Goal: Task Accomplishment & Management: Complete application form

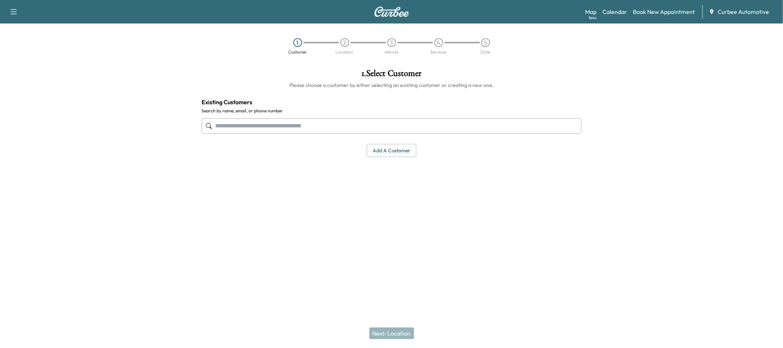
click at [291, 123] on input "text" at bounding box center [392, 125] width 380 height 15
type input "*****"
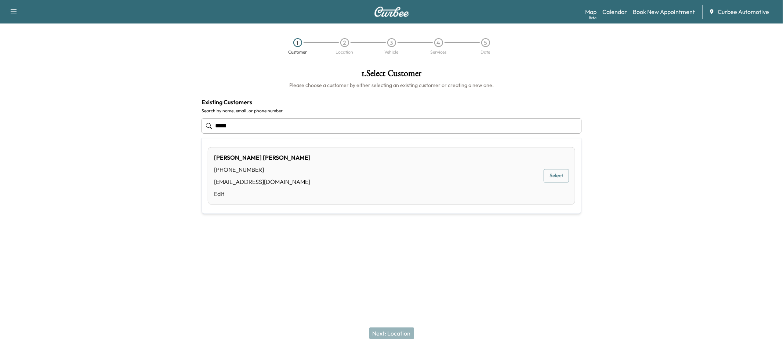
drag, startPoint x: 252, startPoint y: 127, endPoint x: 172, endPoint y: 128, distance: 80.0
click at [172, 128] on div "1 . Select Customer Please choose a customer by either selecting an existing cu…" at bounding box center [391, 150] width 783 height 174
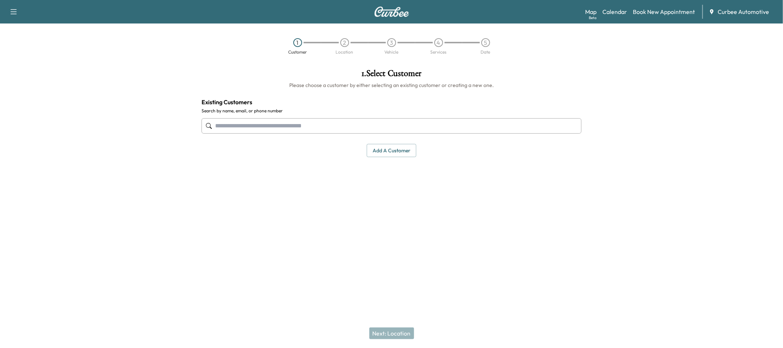
click at [377, 151] on button "Add a customer" at bounding box center [392, 151] width 50 height 14
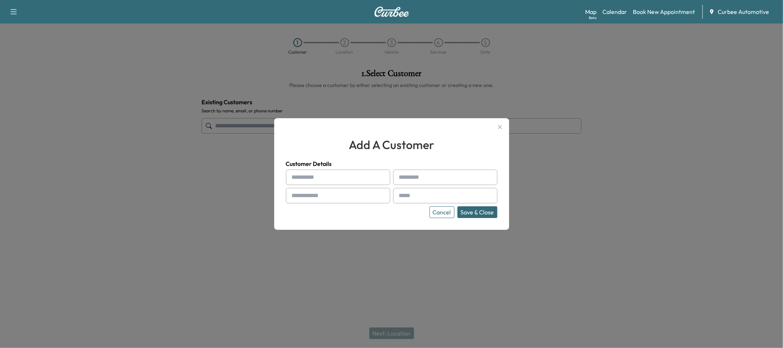
click at [361, 181] on input "text" at bounding box center [338, 177] width 104 height 15
type input "*****"
type input "****"
type input "**********"
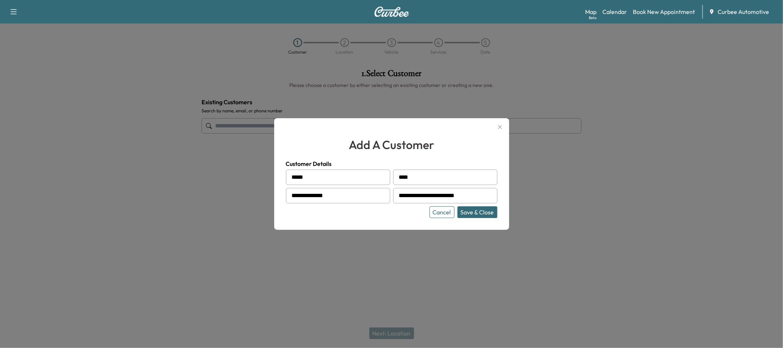
click at [479, 208] on button "Save & Close" at bounding box center [477, 212] width 40 height 12
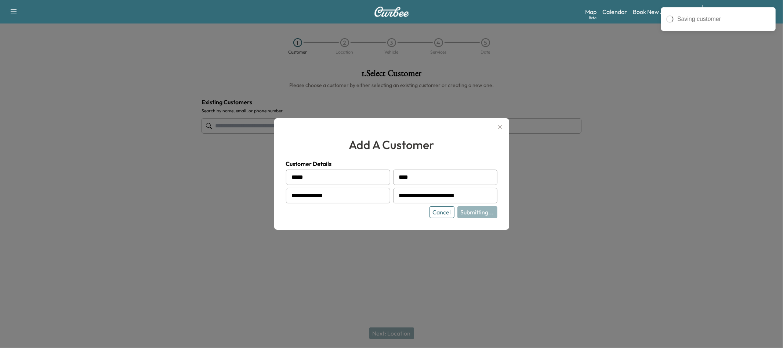
type input "**********"
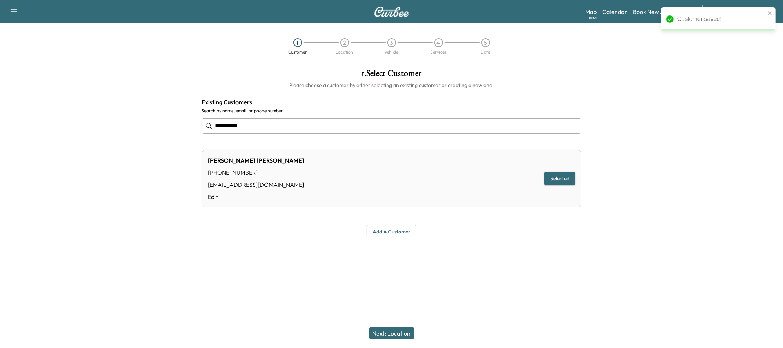
click at [401, 327] on button "Next: Location" at bounding box center [391, 333] width 45 height 12
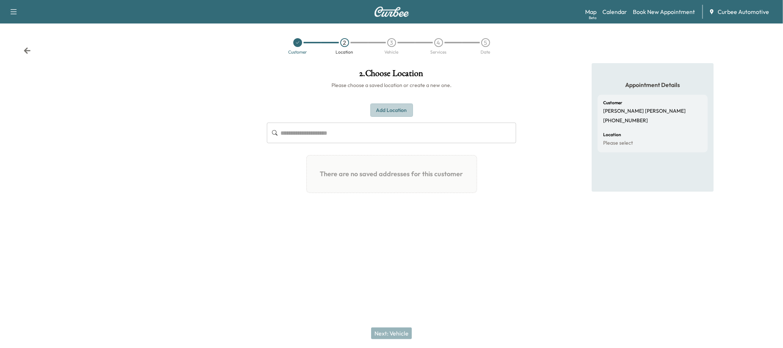
click at [387, 114] on button "Add Location" at bounding box center [391, 111] width 43 height 14
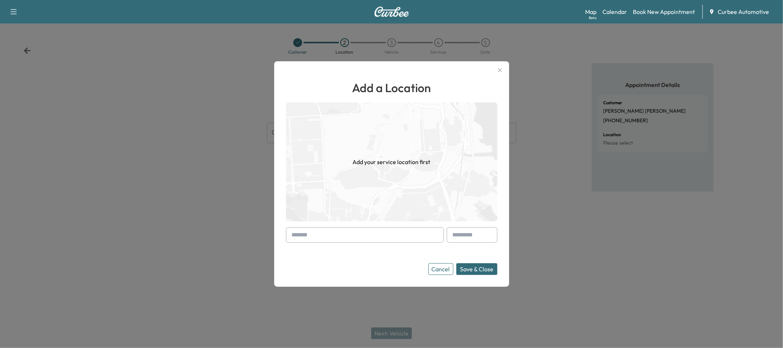
click at [350, 232] on input "text" at bounding box center [365, 234] width 158 height 15
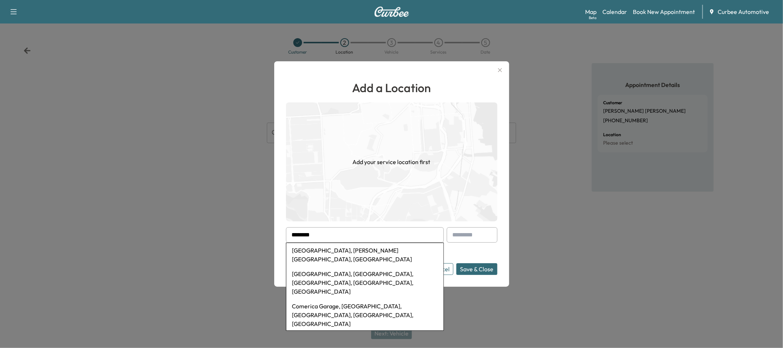
click at [373, 248] on li "[GEOGRAPHIC_DATA], [PERSON_NAME][GEOGRAPHIC_DATA], [GEOGRAPHIC_DATA]" at bounding box center [364, 254] width 157 height 23
type input "**********"
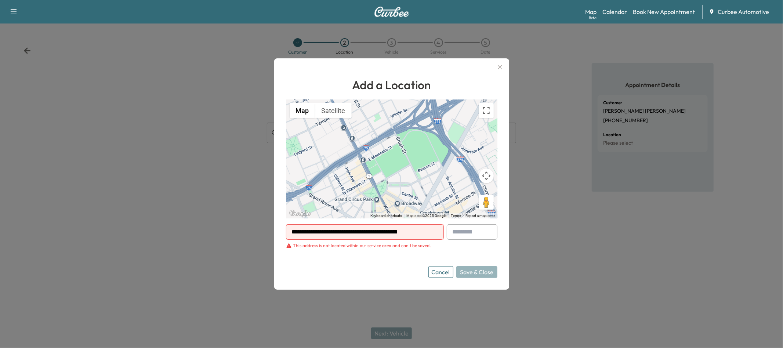
click at [430, 232] on input "**********" at bounding box center [365, 231] width 158 height 15
click at [429, 232] on input "**********" at bounding box center [365, 231] width 158 height 15
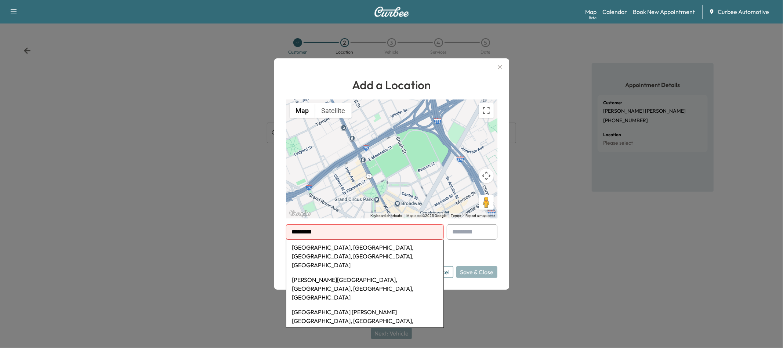
click at [400, 251] on li "[GEOGRAPHIC_DATA], [GEOGRAPHIC_DATA], [GEOGRAPHIC_DATA], [GEOGRAPHIC_DATA], [GE…" at bounding box center [364, 256] width 157 height 32
type input "**********"
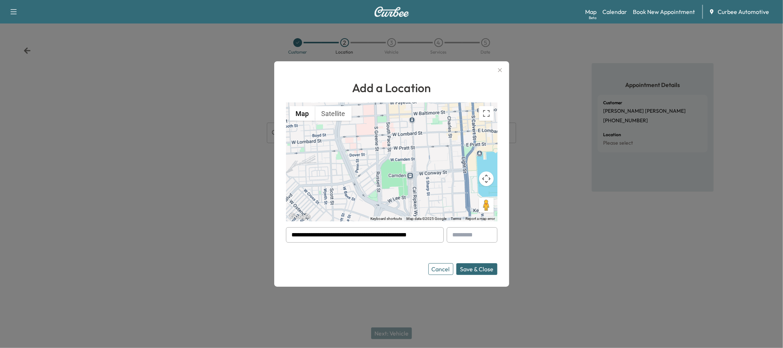
click at [468, 269] on button "Save & Close" at bounding box center [476, 269] width 41 height 12
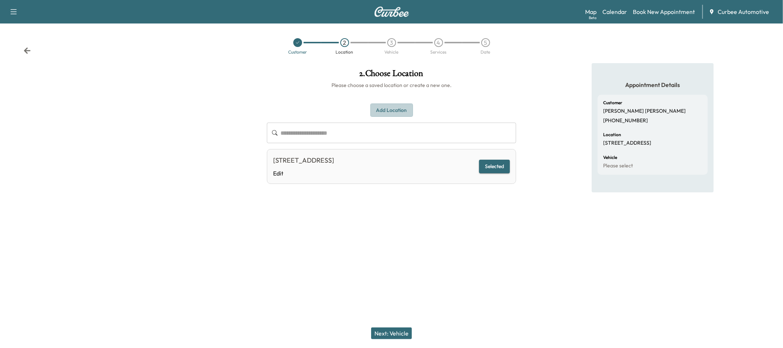
click at [377, 106] on button "Add Location" at bounding box center [391, 111] width 43 height 14
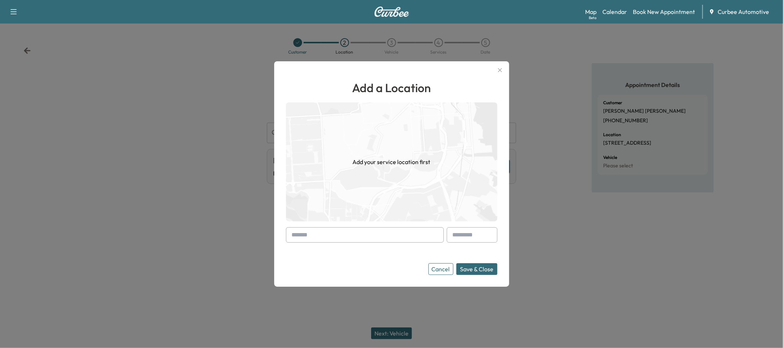
click at [346, 235] on input "text" at bounding box center [365, 234] width 158 height 15
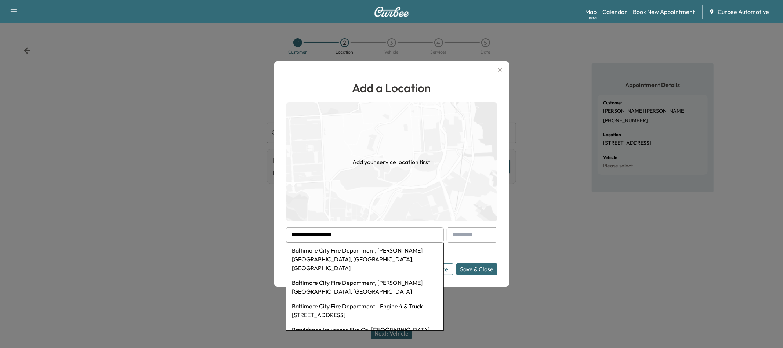
click at [349, 275] on li "Baltimore City Fire Department, [PERSON_NAME][GEOGRAPHIC_DATA], [GEOGRAPHIC_DAT…" at bounding box center [364, 286] width 157 height 23
type input "**********"
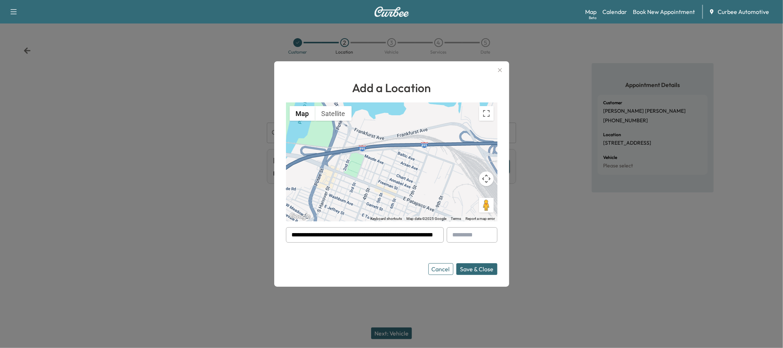
click at [478, 270] on button "Save & Close" at bounding box center [476, 269] width 41 height 12
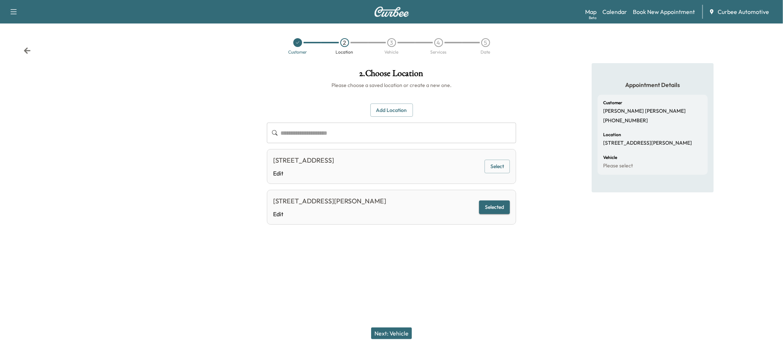
click at [392, 333] on button "Next: Vehicle" at bounding box center [391, 333] width 41 height 12
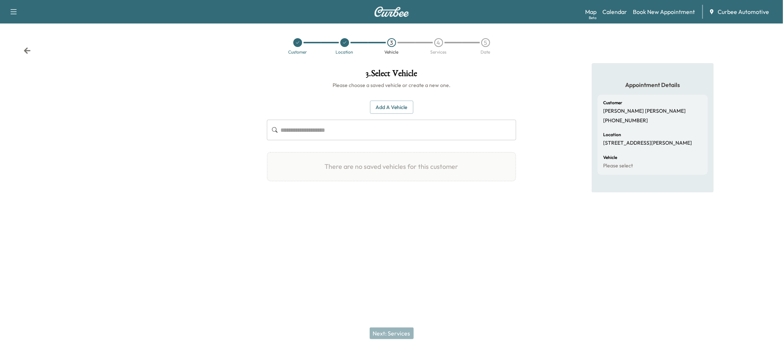
click at [386, 109] on button "Add a Vehicle" at bounding box center [391, 108] width 43 height 14
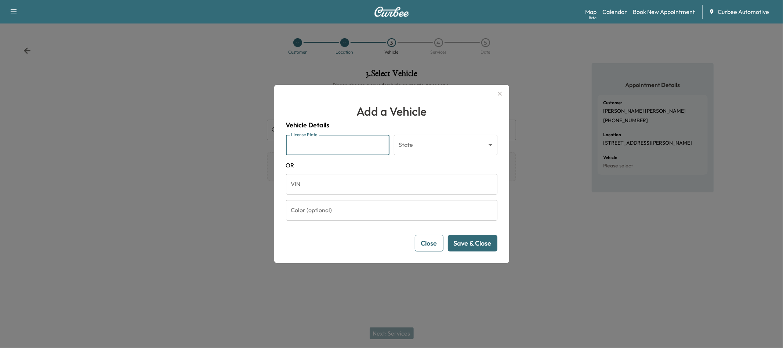
click at [375, 144] on input "License Plate" at bounding box center [338, 145] width 104 height 21
type input "*******"
click at [425, 140] on body "Support Log Out Map Beta Calendar Book New Appointment Curbee Automotive Custom…" at bounding box center [391, 174] width 783 height 348
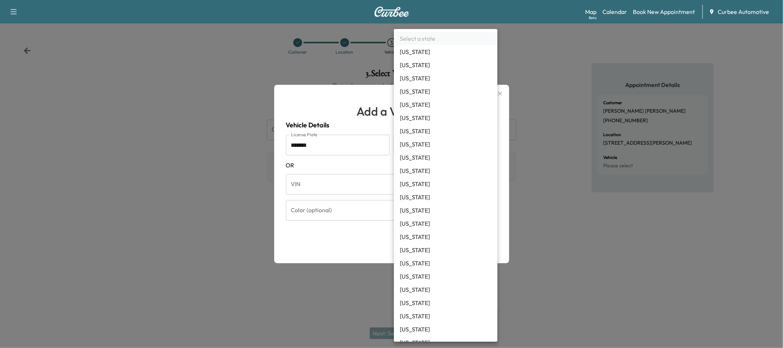
scroll to position [3, 0]
click at [310, 113] on div at bounding box center [391, 174] width 783 height 348
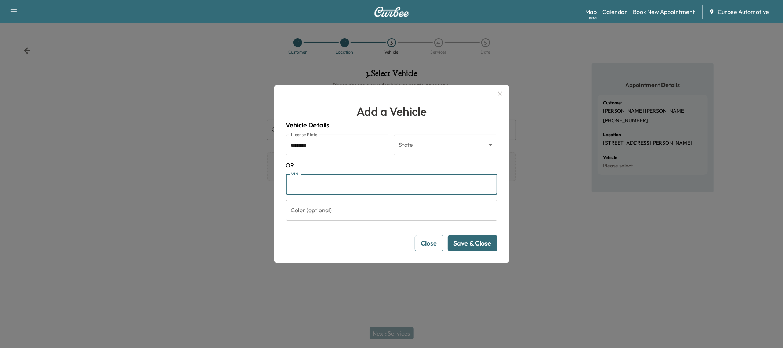
click at [366, 180] on input "VIN" at bounding box center [391, 184] width 211 height 21
click at [420, 148] on body "Support Log Out Map Beta Calendar Book New Appointment Curbee Automotive Custom…" at bounding box center [391, 174] width 783 height 348
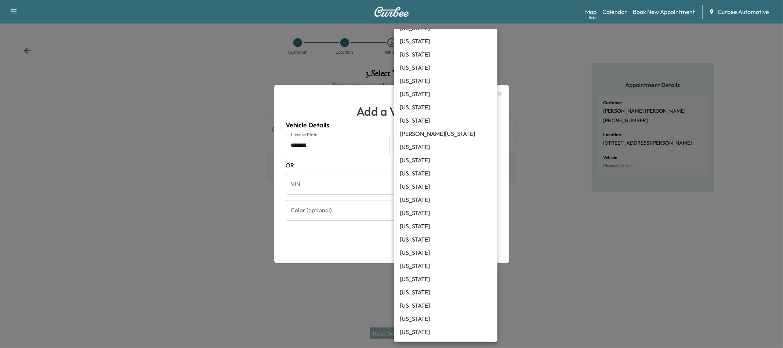
scroll to position [248, 0]
click at [425, 293] on li "[US_STATE]" at bounding box center [446, 292] width 104 height 13
type input "**"
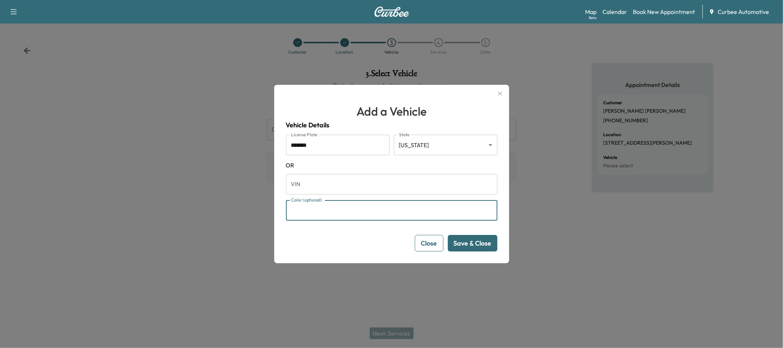
click at [394, 211] on input "Color (optional)" at bounding box center [391, 210] width 211 height 21
type input "*"
type input "******"
click at [474, 246] on button "Save & Close" at bounding box center [473, 243] width 50 height 17
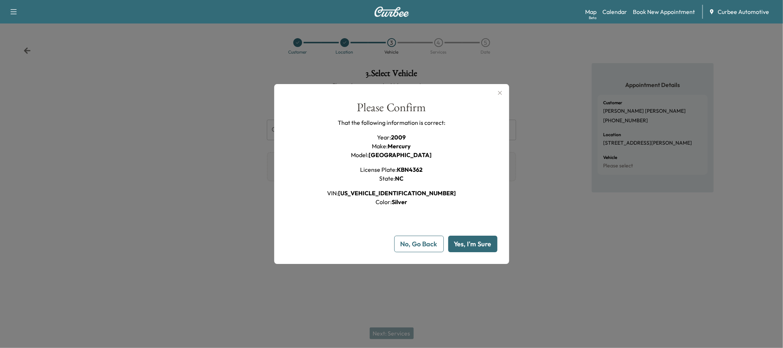
click at [476, 249] on button "Yes, I'm Sure" at bounding box center [472, 244] width 49 height 17
type input "**"
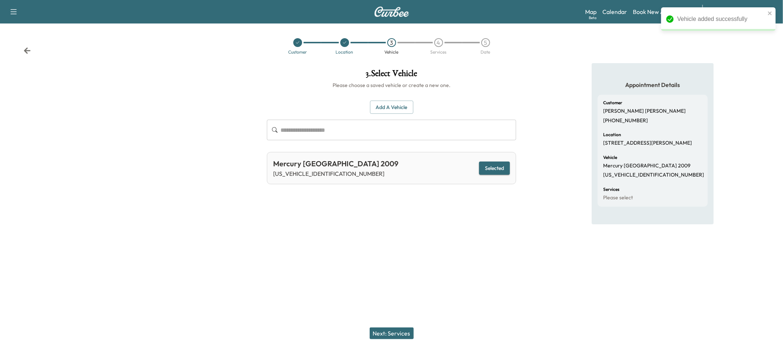
click at [403, 334] on button "Next: Services" at bounding box center [392, 333] width 44 height 12
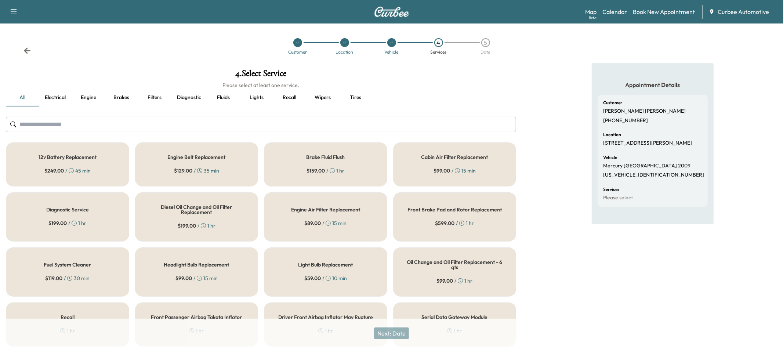
click at [98, 167] on div "12v Battery Replacement $ 249.00 / 45 min" at bounding box center [67, 164] width 123 height 44
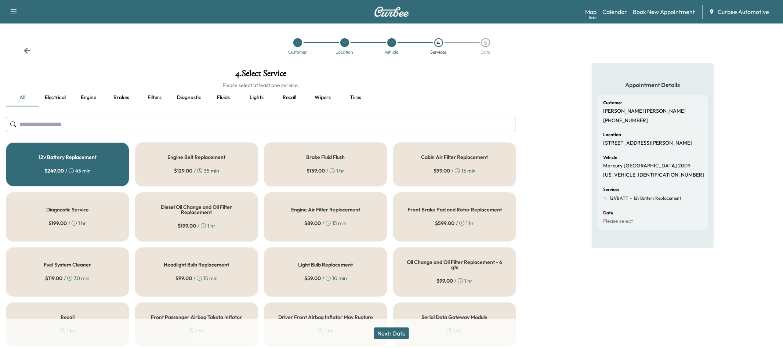
click at [409, 258] on div "Oil Change and Oil Filter Replacement - 6 qts $ 99.00 / 1 hr" at bounding box center [454, 271] width 123 height 49
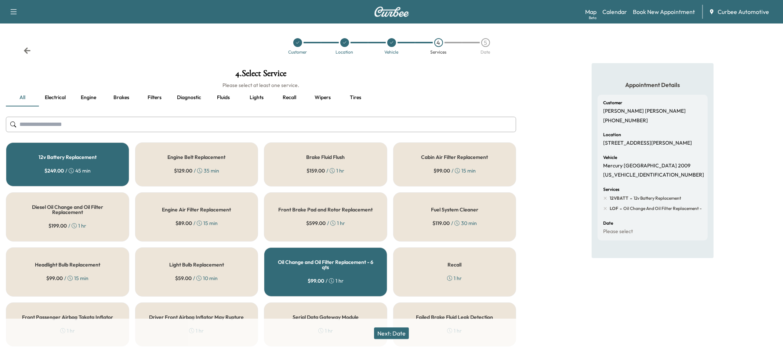
click at [388, 330] on button "Next: Date" at bounding box center [391, 333] width 35 height 12
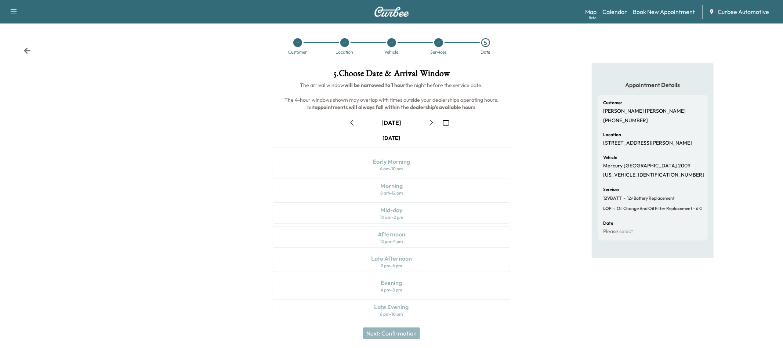
click at [430, 122] on icon "button" at bounding box center [431, 123] width 6 height 6
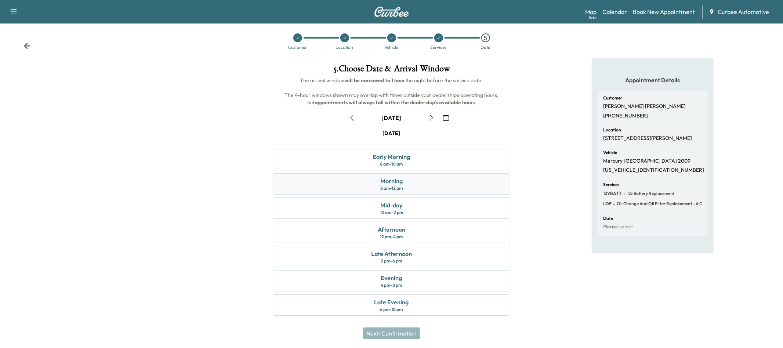
click at [422, 186] on div "Morning 8 am - 12 pm" at bounding box center [392, 183] width 238 height 21
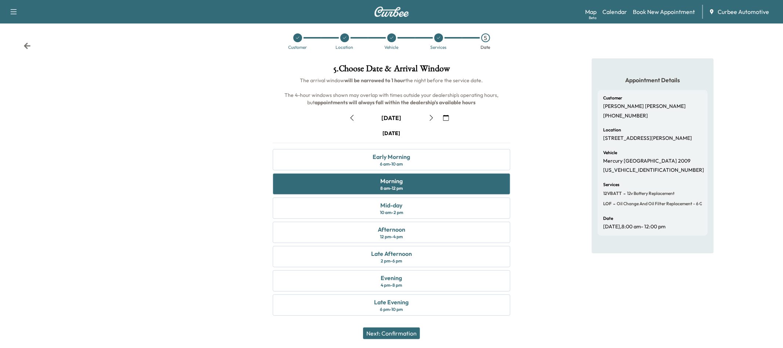
click at [395, 330] on button "Next: Confirmation" at bounding box center [391, 333] width 57 height 12
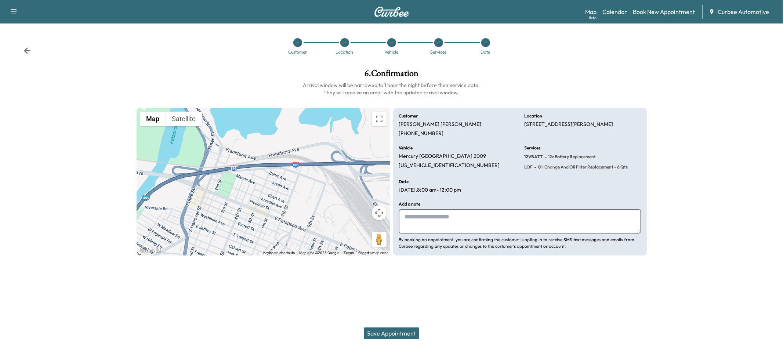
click at [448, 225] on textarea at bounding box center [520, 221] width 242 height 24
type textarea "**********"
click at [396, 331] on button "Save Appointment" at bounding box center [391, 333] width 55 height 12
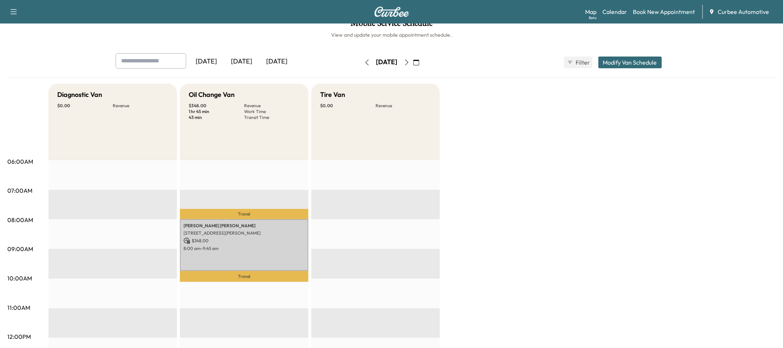
scroll to position [14, 0]
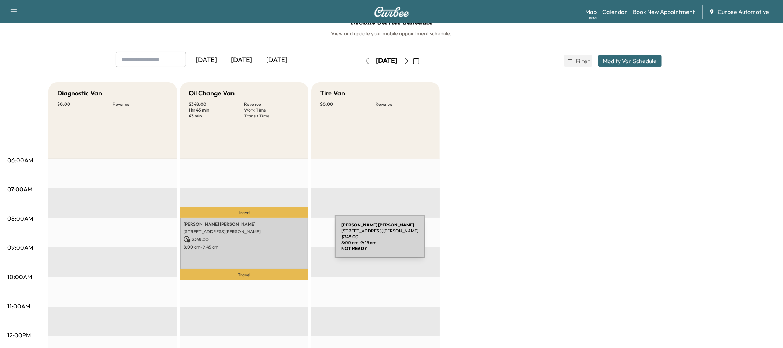
click at [280, 241] on p "$ 348.00" at bounding box center [244, 239] width 121 height 7
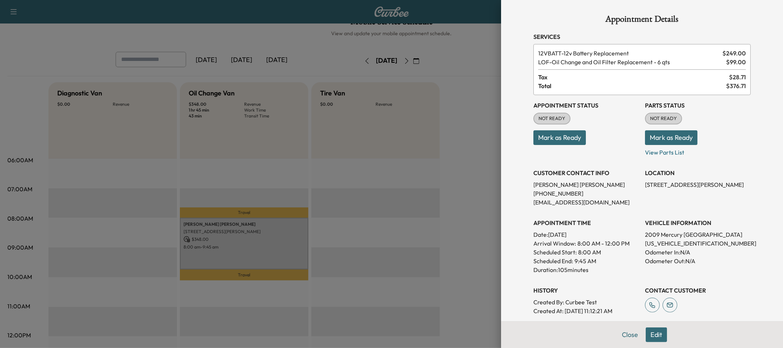
click at [663, 142] on button "Mark as Ready" at bounding box center [671, 137] width 52 height 15
click at [566, 135] on button "Mark as Ready" at bounding box center [559, 137] width 52 height 15
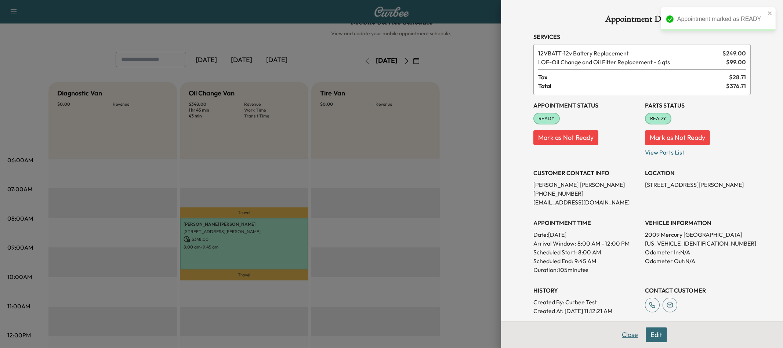
click at [631, 338] on button "Close" at bounding box center [630, 334] width 26 height 15
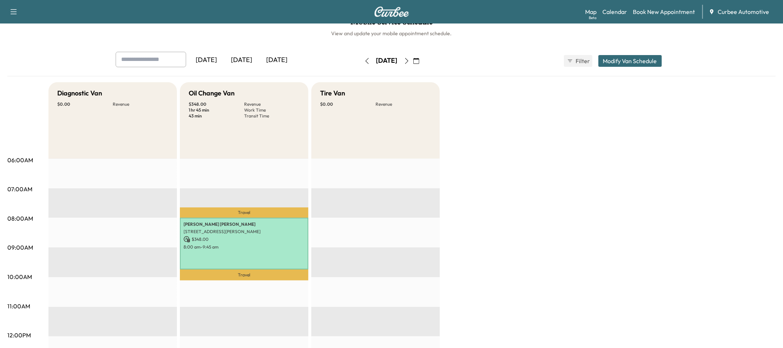
click at [419, 61] on icon "button" at bounding box center [416, 61] width 6 height 6
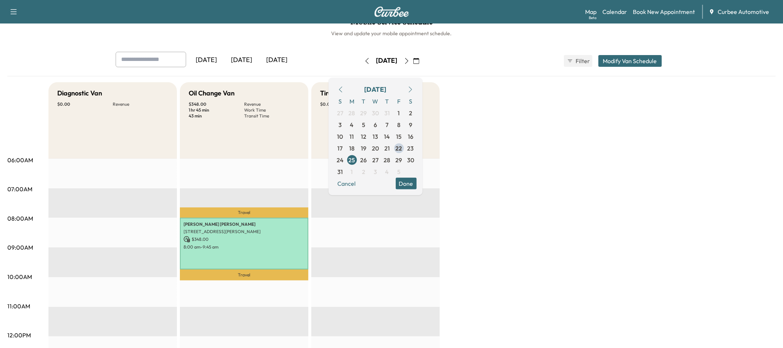
click at [361, 57] on button "button" at bounding box center [367, 61] width 12 height 12
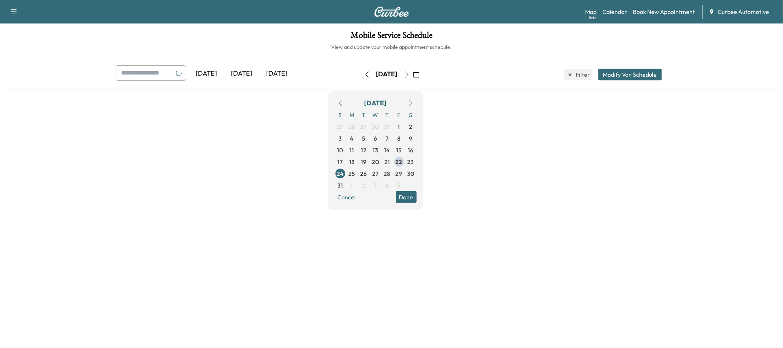
click at [345, 57] on div "Mobile Service Schedule View and update your mobile appointment schedule. [DATE…" at bounding box center [391, 150] width 783 height 254
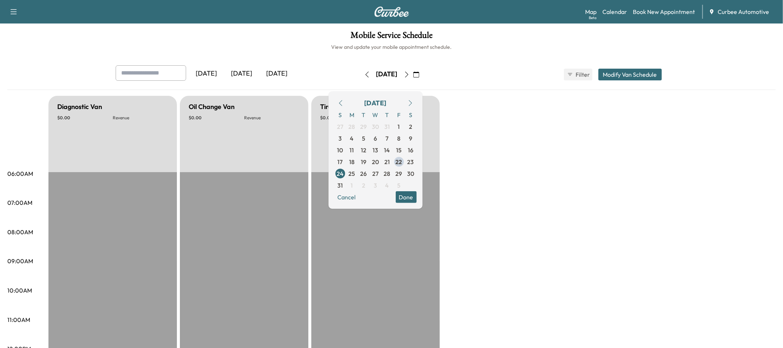
click at [364, 74] on icon "button" at bounding box center [367, 75] width 6 height 6
click at [361, 74] on button "button" at bounding box center [367, 75] width 12 height 12
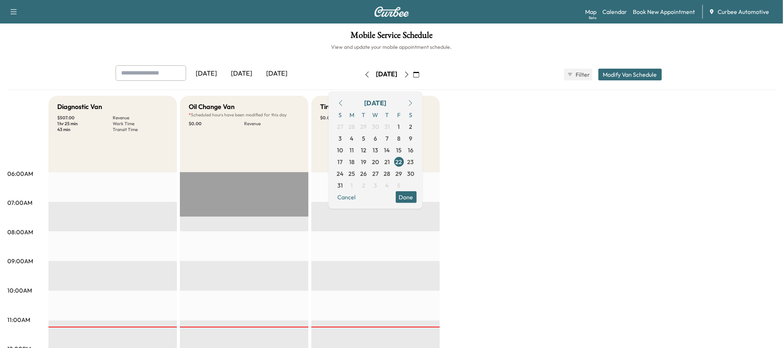
click at [365, 74] on icon "button" at bounding box center [366, 75] width 3 height 6
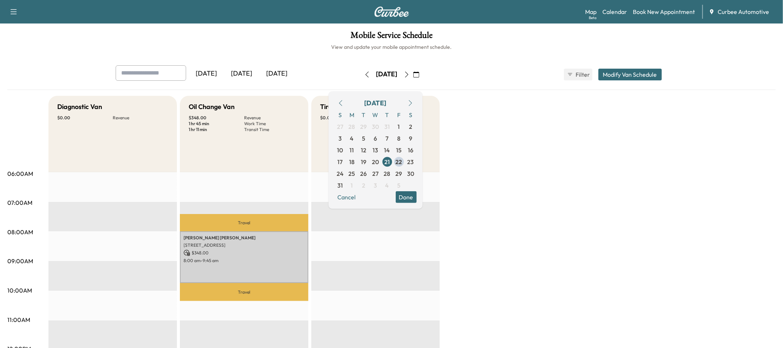
click at [364, 73] on icon "button" at bounding box center [367, 75] width 6 height 6
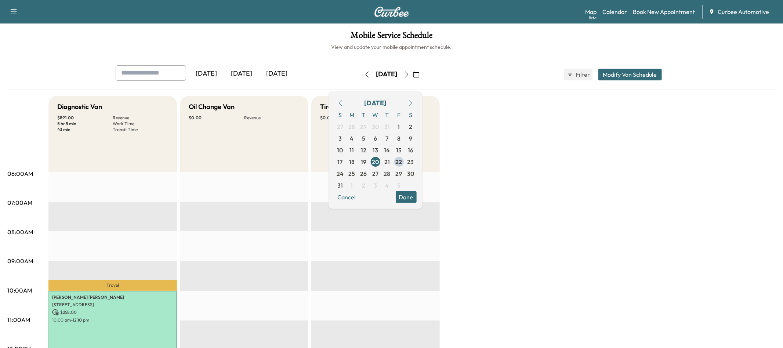
click at [361, 73] on div "[DATE]" at bounding box center [387, 75] width 52 height 12
click at [361, 73] on button "button" at bounding box center [367, 75] width 12 height 12
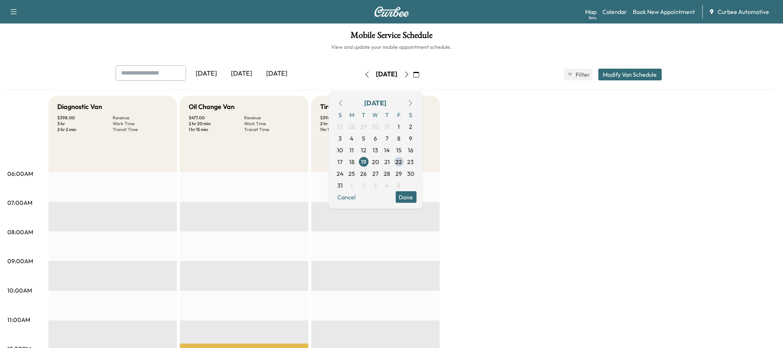
click at [364, 73] on icon "button" at bounding box center [367, 75] width 6 height 6
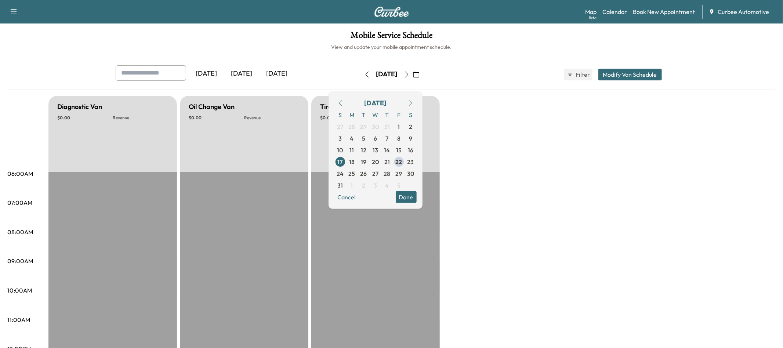
click at [364, 73] on icon "button" at bounding box center [367, 75] width 6 height 6
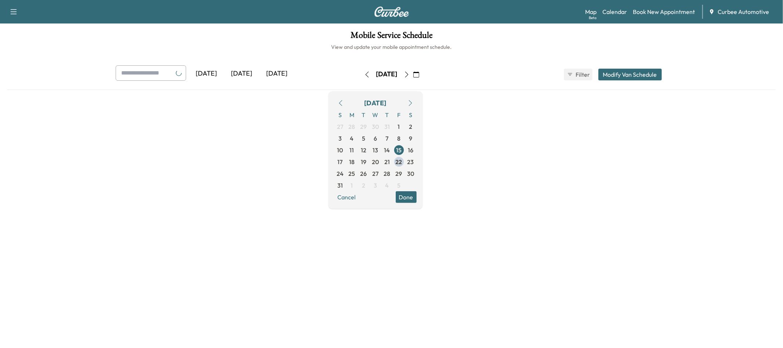
click at [361, 73] on button "button" at bounding box center [367, 75] width 12 height 12
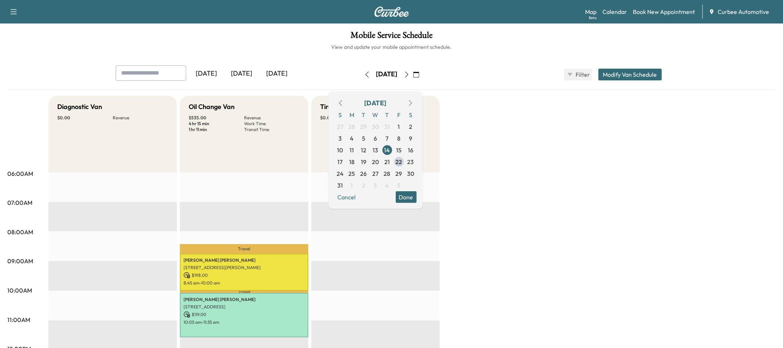
click at [364, 73] on icon "button" at bounding box center [367, 75] width 6 height 6
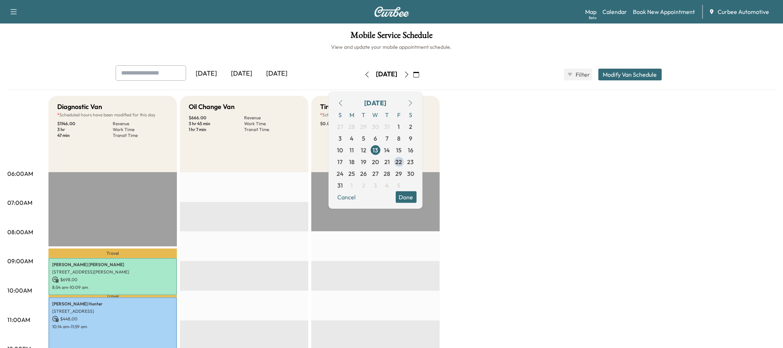
click at [361, 73] on button "button" at bounding box center [367, 75] width 12 height 12
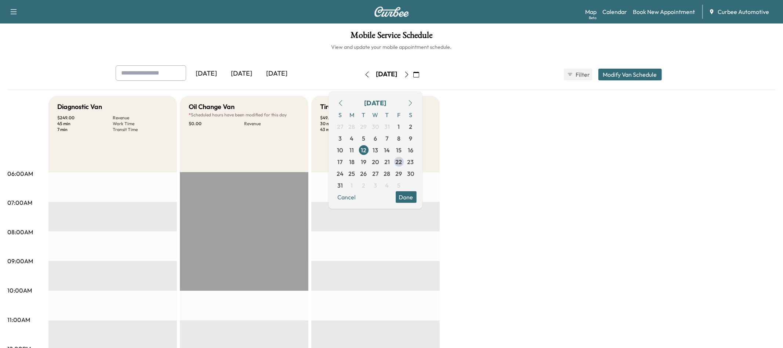
click at [413, 77] on button "button" at bounding box center [406, 75] width 12 height 12
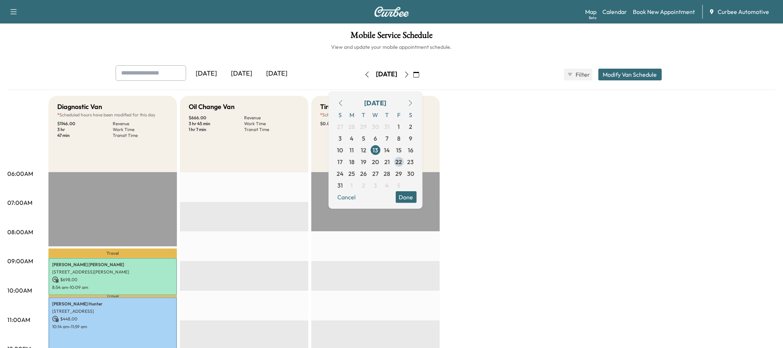
click at [410, 75] on icon "button" at bounding box center [407, 75] width 6 height 6
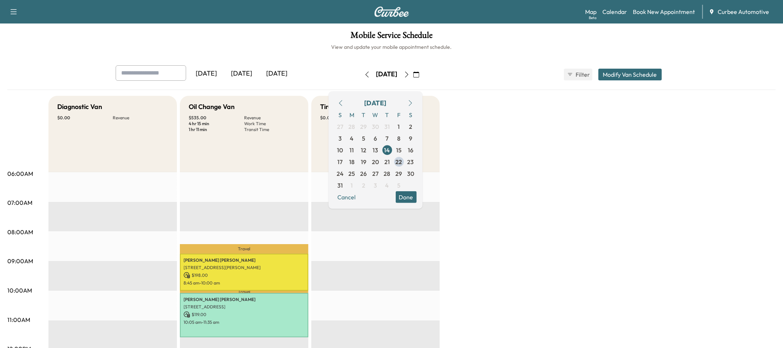
click at [243, 76] on div "[DATE]" at bounding box center [241, 73] width 35 height 17
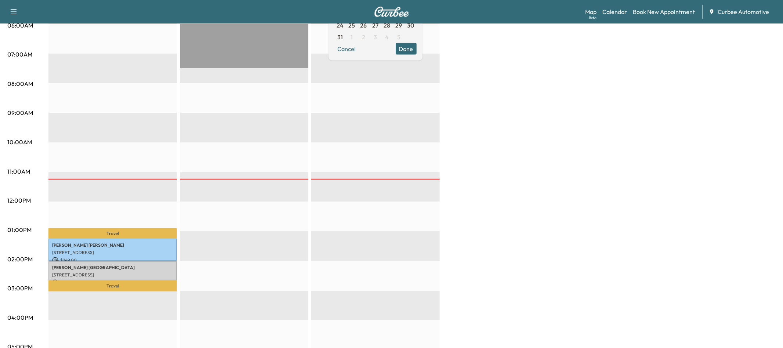
scroll to position [151, 0]
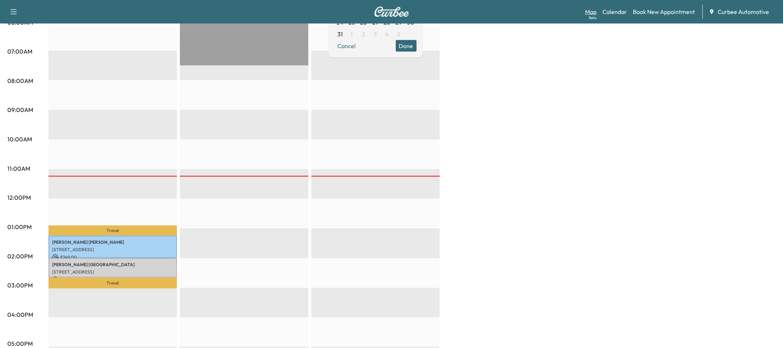
click at [592, 12] on link "Map Beta" at bounding box center [590, 11] width 11 height 9
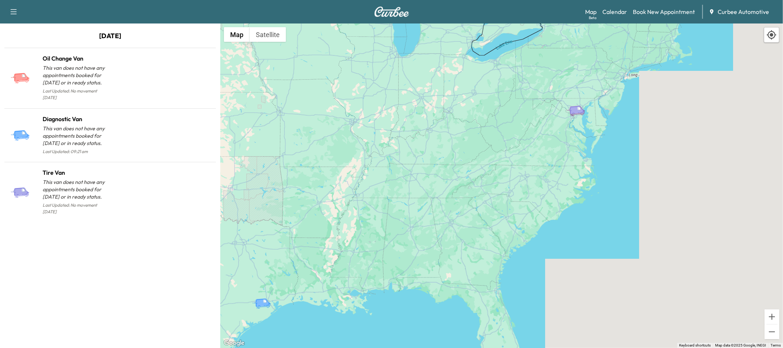
drag, startPoint x: 573, startPoint y: 145, endPoint x: 491, endPoint y: 166, distance: 84.3
click at [491, 166] on div "To activate drag with keyboard, press Alt + Enter. Once in keyboard drag state,…" at bounding box center [501, 185] width 563 height 325
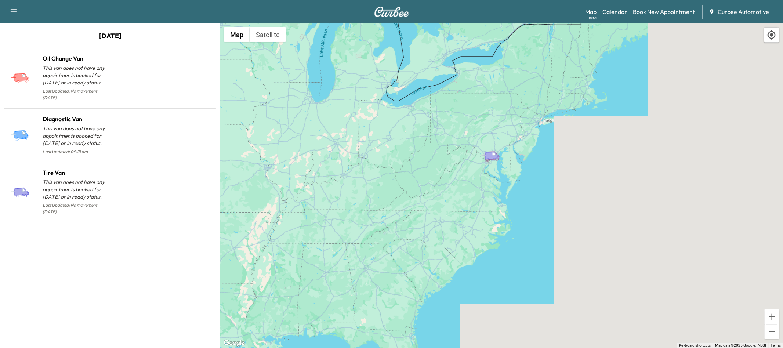
drag, startPoint x: 485, startPoint y: 189, endPoint x: 459, endPoint y: 205, distance: 30.0
click at [448, 210] on div "To activate drag with keyboard, press Alt + Enter. Once in keyboard drag state,…" at bounding box center [501, 185] width 563 height 325
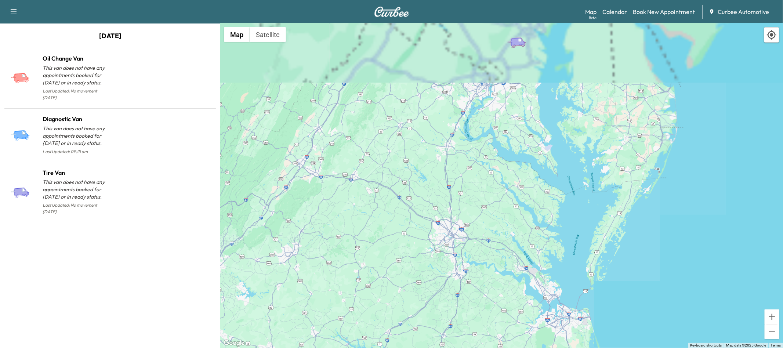
drag, startPoint x: 451, startPoint y: 247, endPoint x: 418, endPoint y: 308, distance: 68.5
click at [418, 309] on div "To activate drag with keyboard, press Alt + Enter. Once in keyboard drag state,…" at bounding box center [501, 185] width 563 height 325
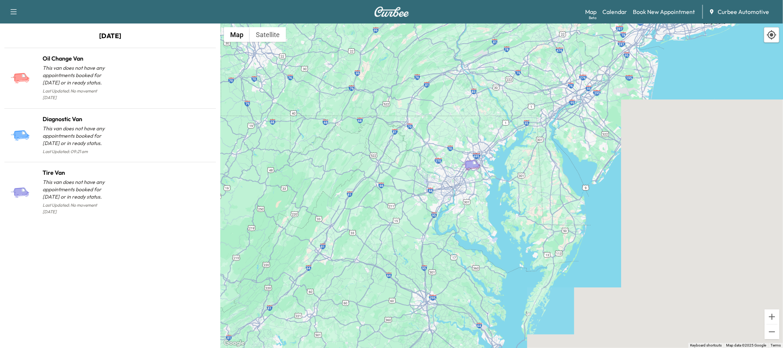
drag, startPoint x: 514, startPoint y: 196, endPoint x: 507, endPoint y: 208, distance: 13.0
click at [507, 209] on div "To activate drag with keyboard, press Alt + Enter. Once in keyboard drag state,…" at bounding box center [501, 185] width 563 height 325
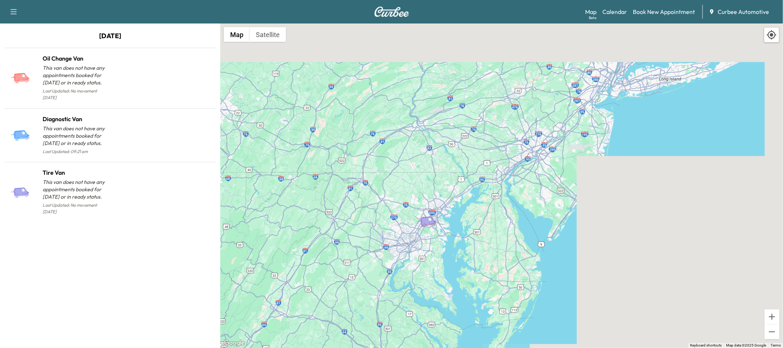
drag, startPoint x: 532, startPoint y: 209, endPoint x: 492, endPoint y: 257, distance: 62.6
click at [493, 258] on div "To activate drag with keyboard, press Alt + Enter. Once in keyboard drag state,…" at bounding box center [501, 185] width 563 height 325
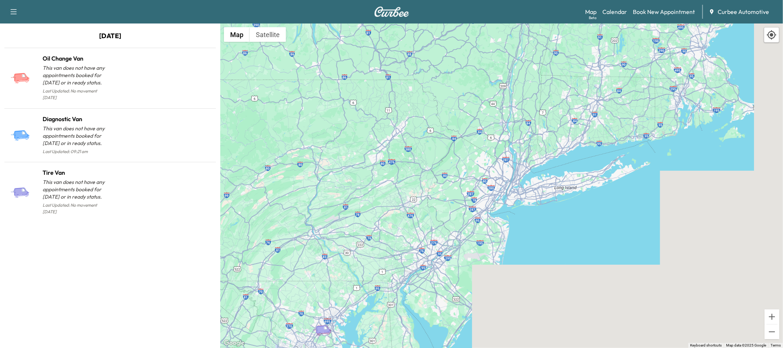
drag, startPoint x: 541, startPoint y: 186, endPoint x: 458, endPoint y: 285, distance: 129.2
click at [458, 286] on div "To activate drag with keyboard, press Alt + Enter. Once in keyboard drag state,…" at bounding box center [501, 185] width 563 height 325
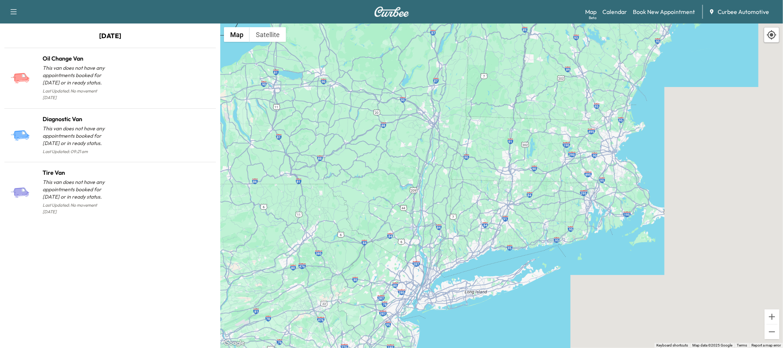
drag, startPoint x: 517, startPoint y: 189, endPoint x: 484, endPoint y: 216, distance: 42.5
click at [484, 217] on div "To activate drag with keyboard, press Alt + Enter. Once in keyboard drag state,…" at bounding box center [501, 185] width 563 height 325
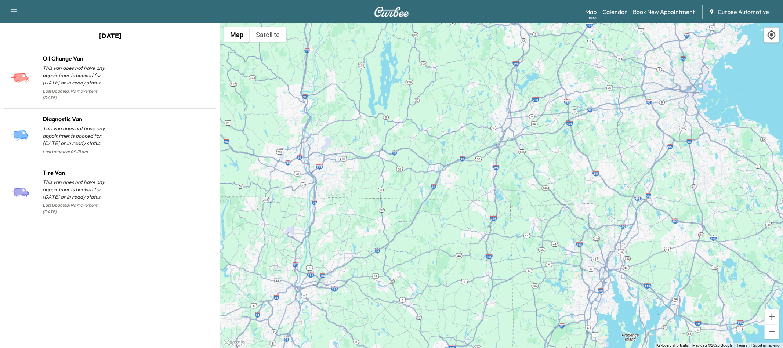
drag, startPoint x: 581, startPoint y: 198, endPoint x: 482, endPoint y: 218, distance: 101.2
click at [460, 220] on div "To activate drag with keyboard, press Alt + Enter. Once in keyboard drag state,…" at bounding box center [501, 185] width 563 height 325
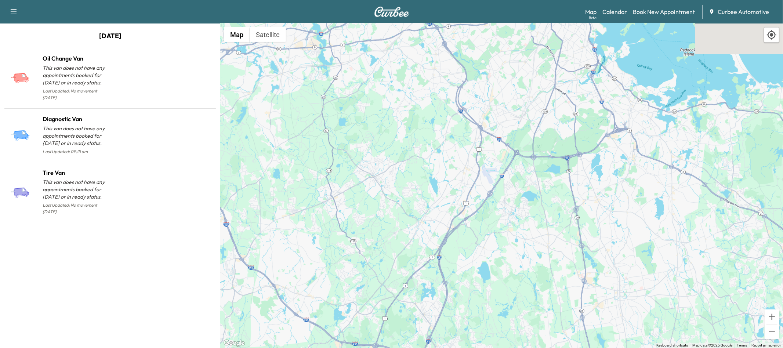
drag, startPoint x: 561, startPoint y: 193, endPoint x: 462, endPoint y: 290, distance: 138.9
click at [461, 291] on div "To activate drag with keyboard, press Alt + Enter. Once in keyboard drag state,…" at bounding box center [501, 185] width 563 height 325
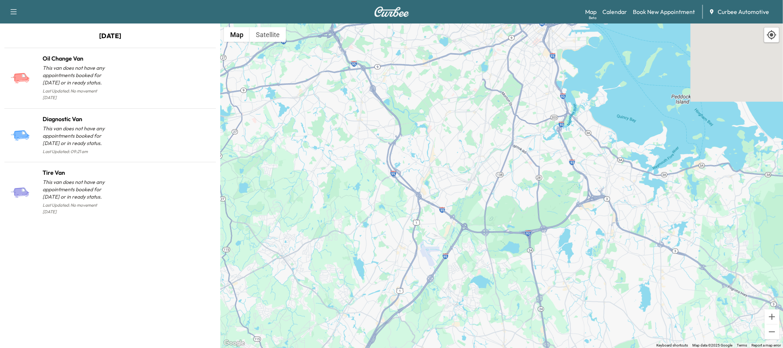
drag, startPoint x: 539, startPoint y: 210, endPoint x: 484, endPoint y: 283, distance: 91.3
click at [480, 293] on div "To activate drag with keyboard, press Alt + Enter. Once in keyboard drag state,…" at bounding box center [501, 185] width 563 height 325
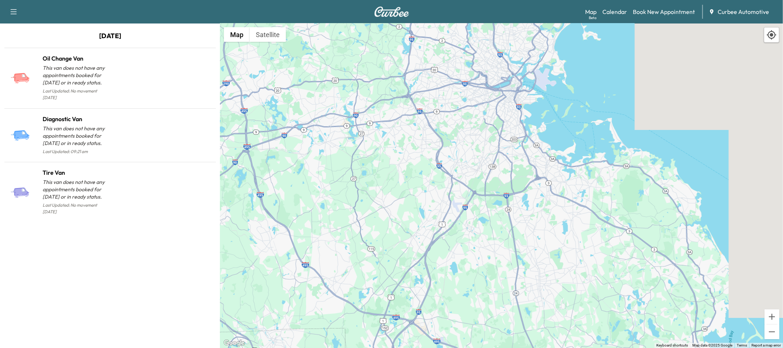
click at [466, 224] on div "To activate drag with keyboard, press Alt + Enter. Once in keyboard drag state,…" at bounding box center [501, 185] width 563 height 325
